Goal: Task Accomplishment & Management: Use online tool/utility

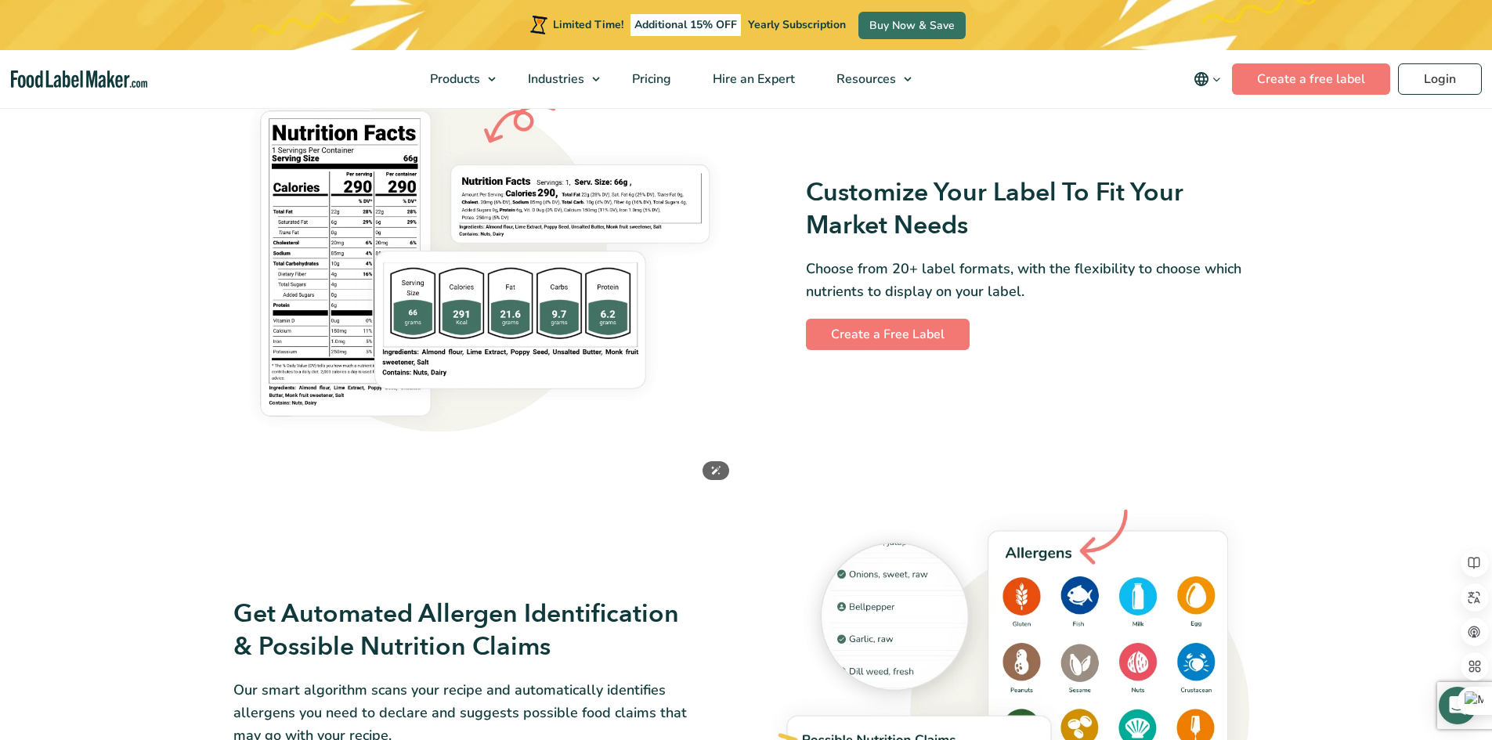
scroll to position [1332, 0]
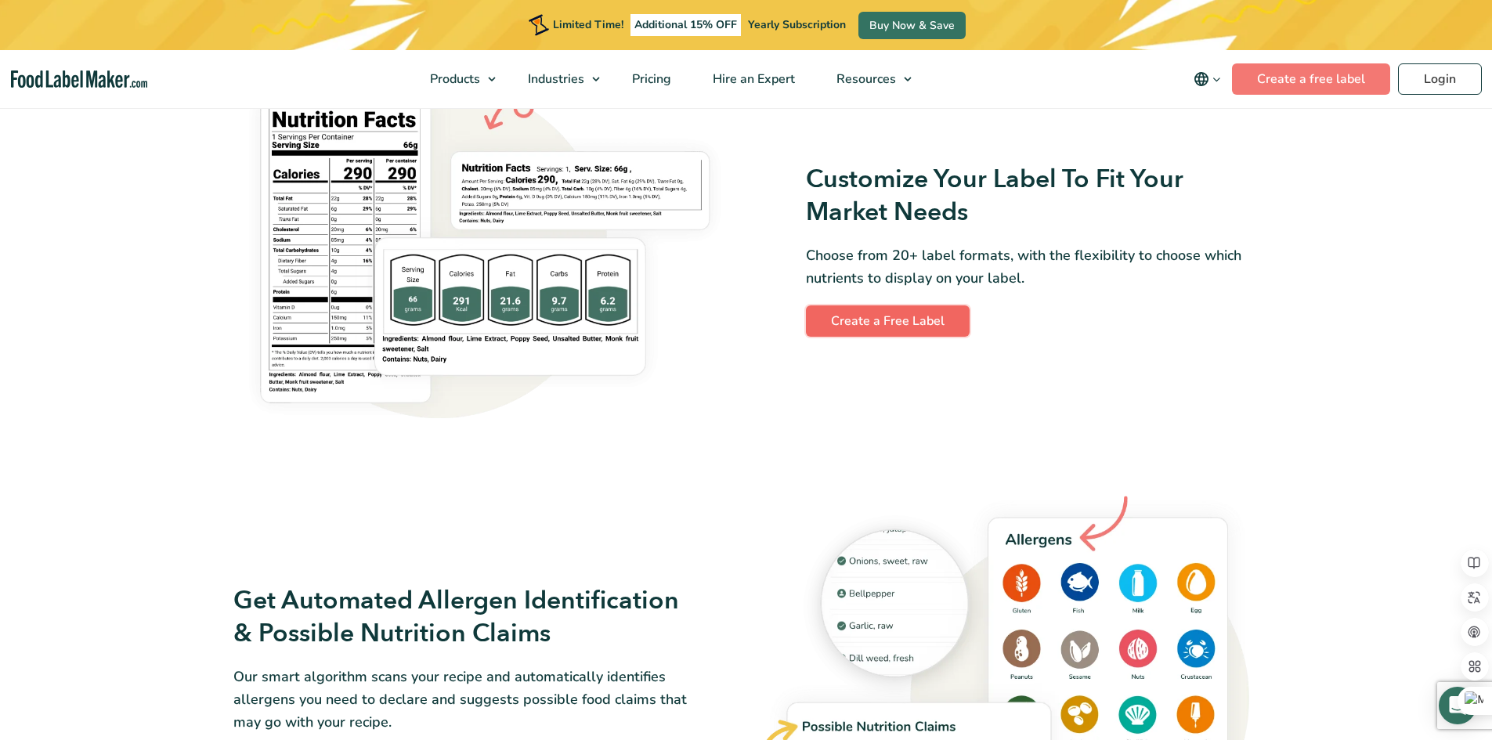
click at [912, 326] on link "Create a Free Label" at bounding box center [888, 321] width 164 height 31
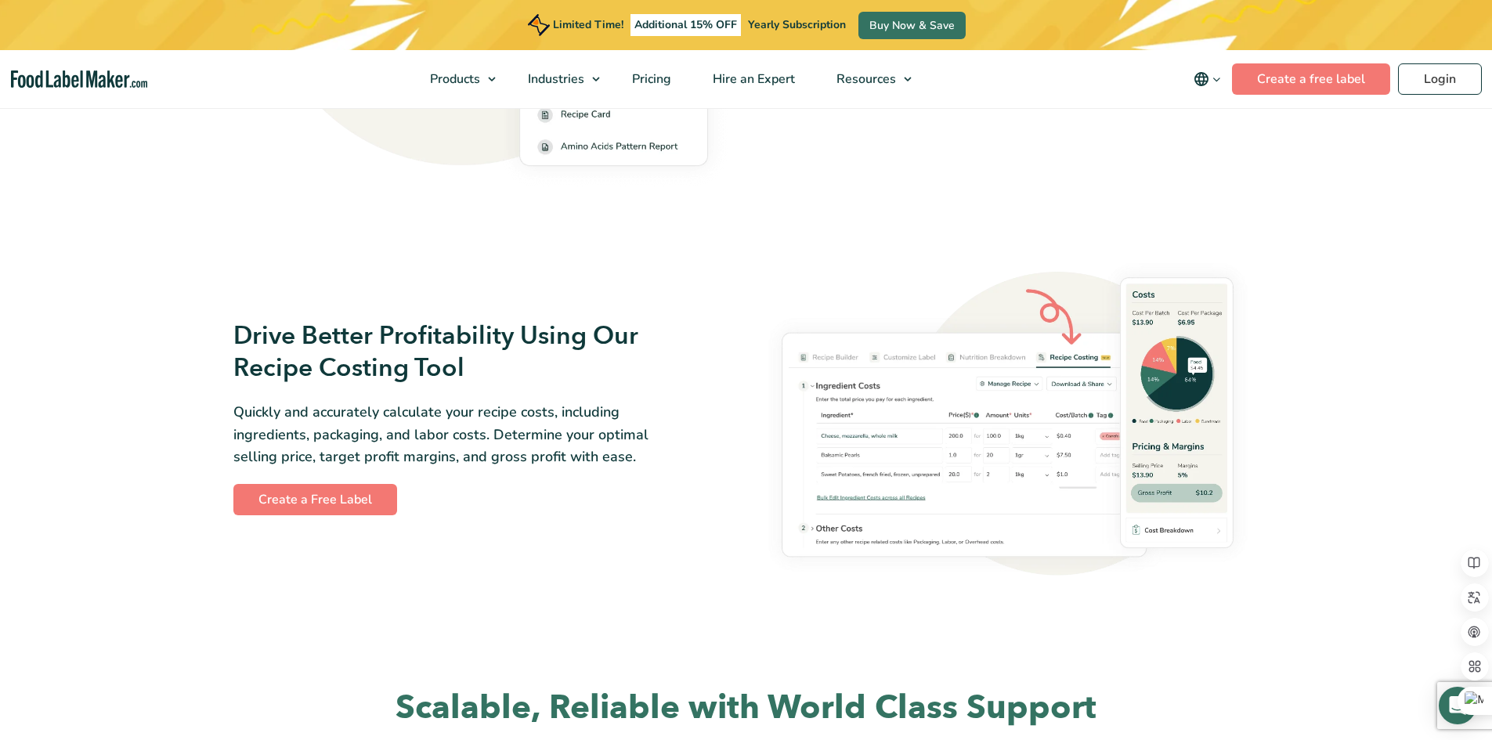
scroll to position [2031, 0]
